Goal: Transaction & Acquisition: Subscribe to service/newsletter

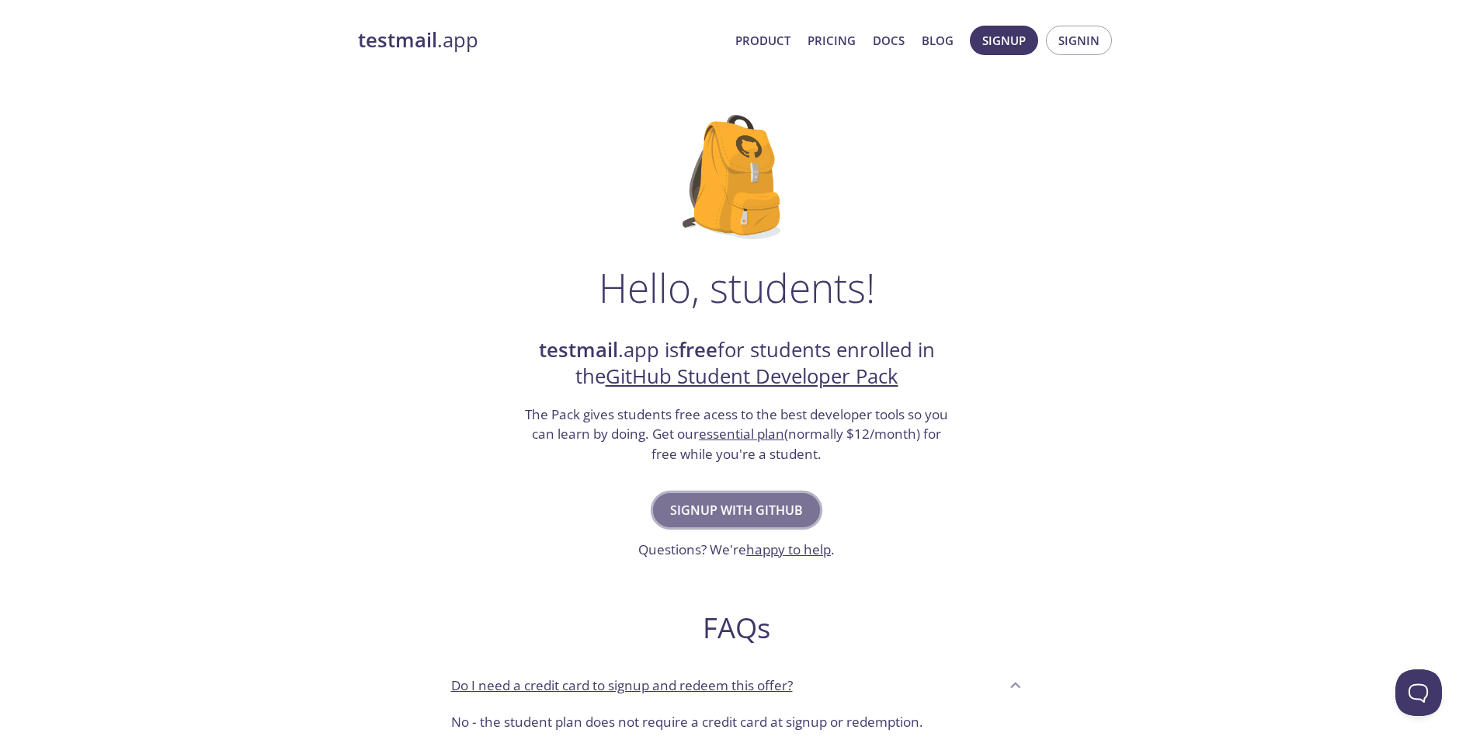
click at [781, 518] on span "Signup with GitHub" at bounding box center [736, 510] width 133 height 22
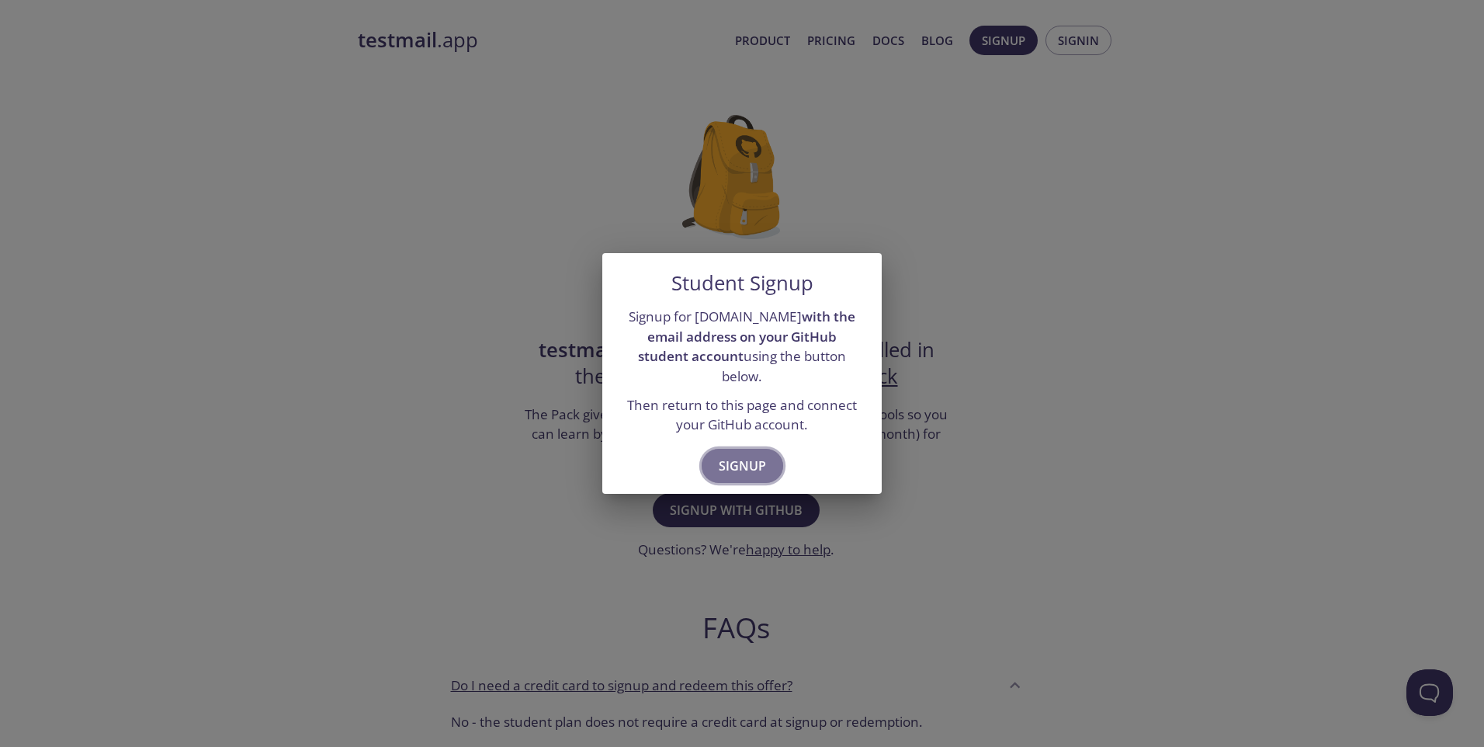
click at [745, 455] on span "Signup" at bounding box center [742, 466] width 47 height 22
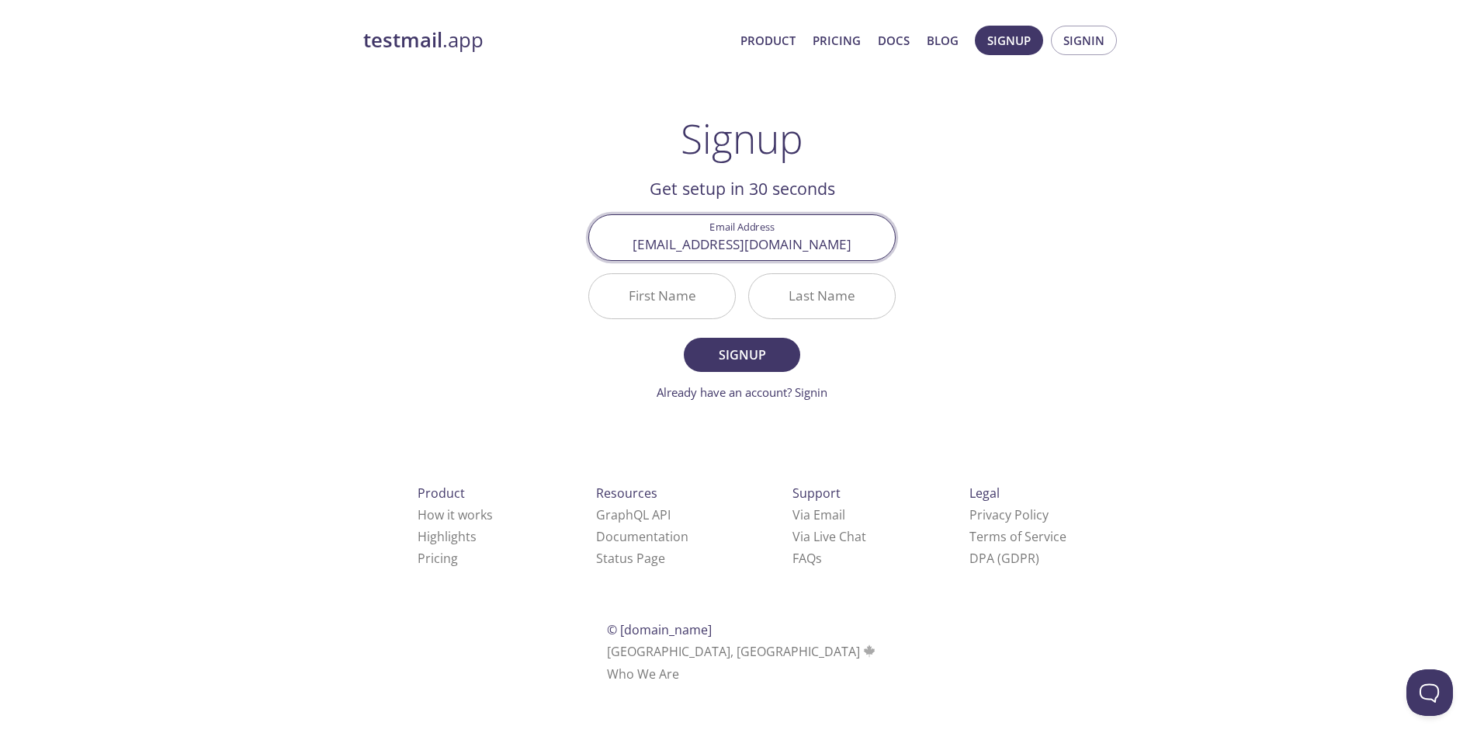
type input "[EMAIL_ADDRESS][DOMAIN_NAME]"
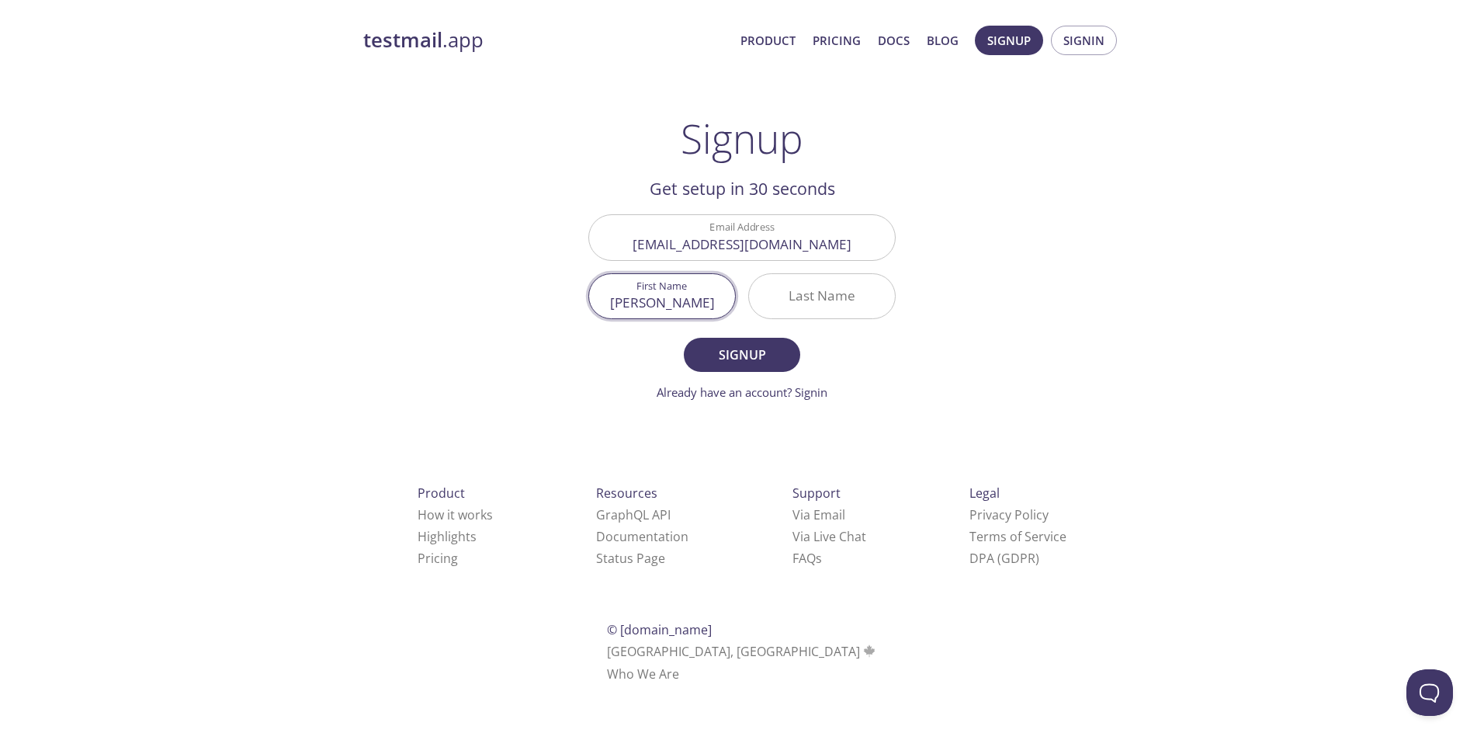
type input "[PERSON_NAME]"
type input "Neto"
click at [730, 350] on span "Signup" at bounding box center [742, 355] width 82 height 22
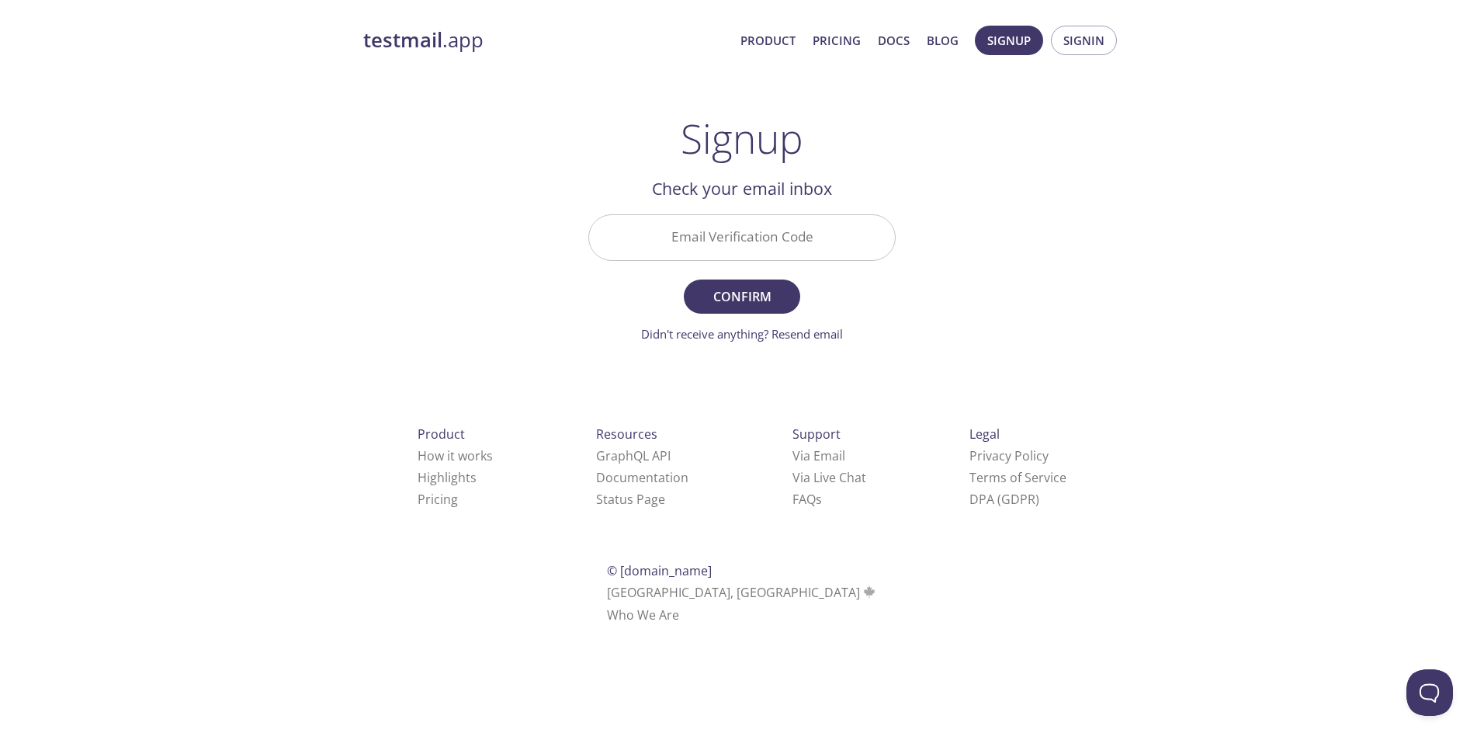
click at [767, 222] on input "Email Verification Code" at bounding box center [742, 237] width 306 height 44
paste input "WAG8R9A"
type input "WAG8R9A"
click at [738, 288] on span "Confirm" at bounding box center [742, 297] width 82 height 22
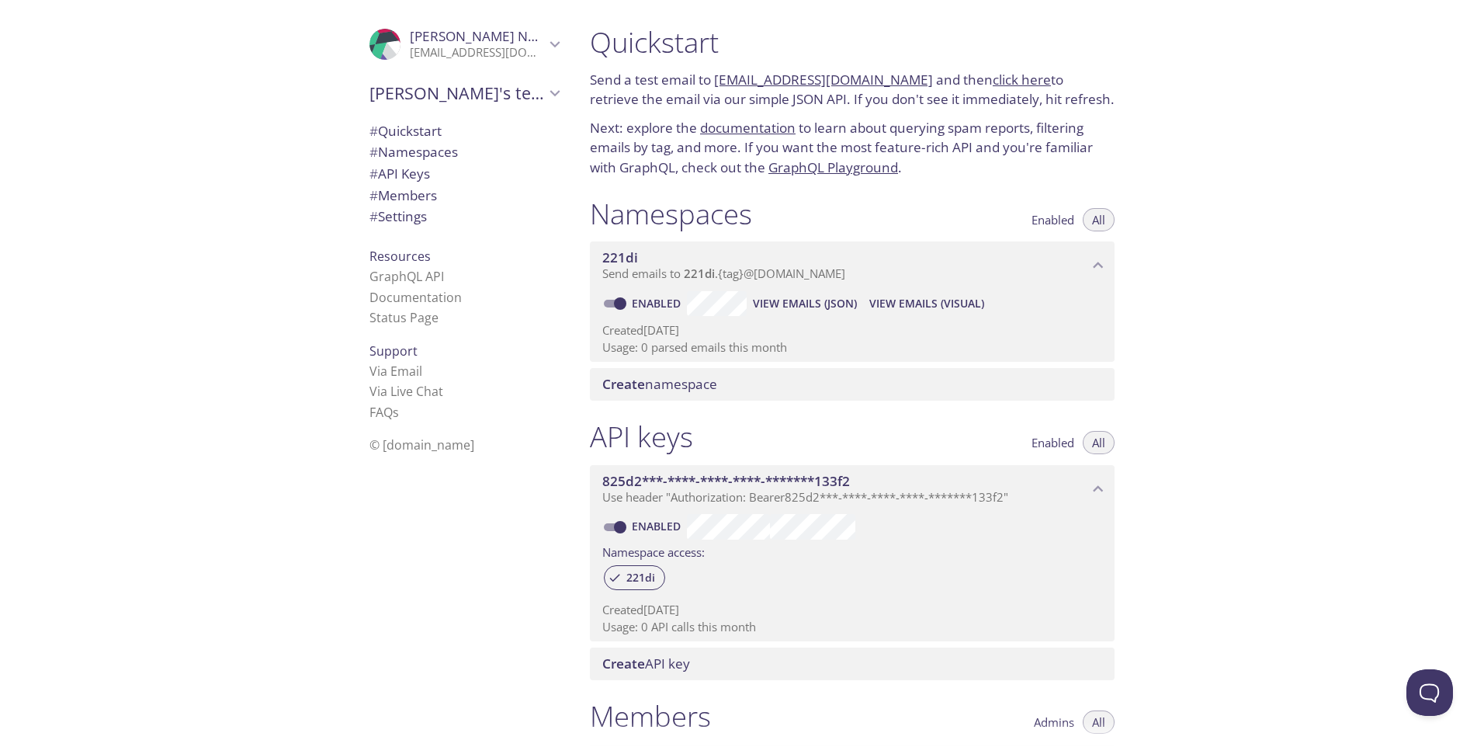
click at [994, 78] on link "click here" at bounding box center [1022, 80] width 58 height 18
click at [1243, 289] on div "Quickstart Send a test email to [EMAIL_ADDRESS][DOMAIN_NAME] and then click her…" at bounding box center [1031, 373] width 907 height 747
